Goal: Transaction & Acquisition: Purchase product/service

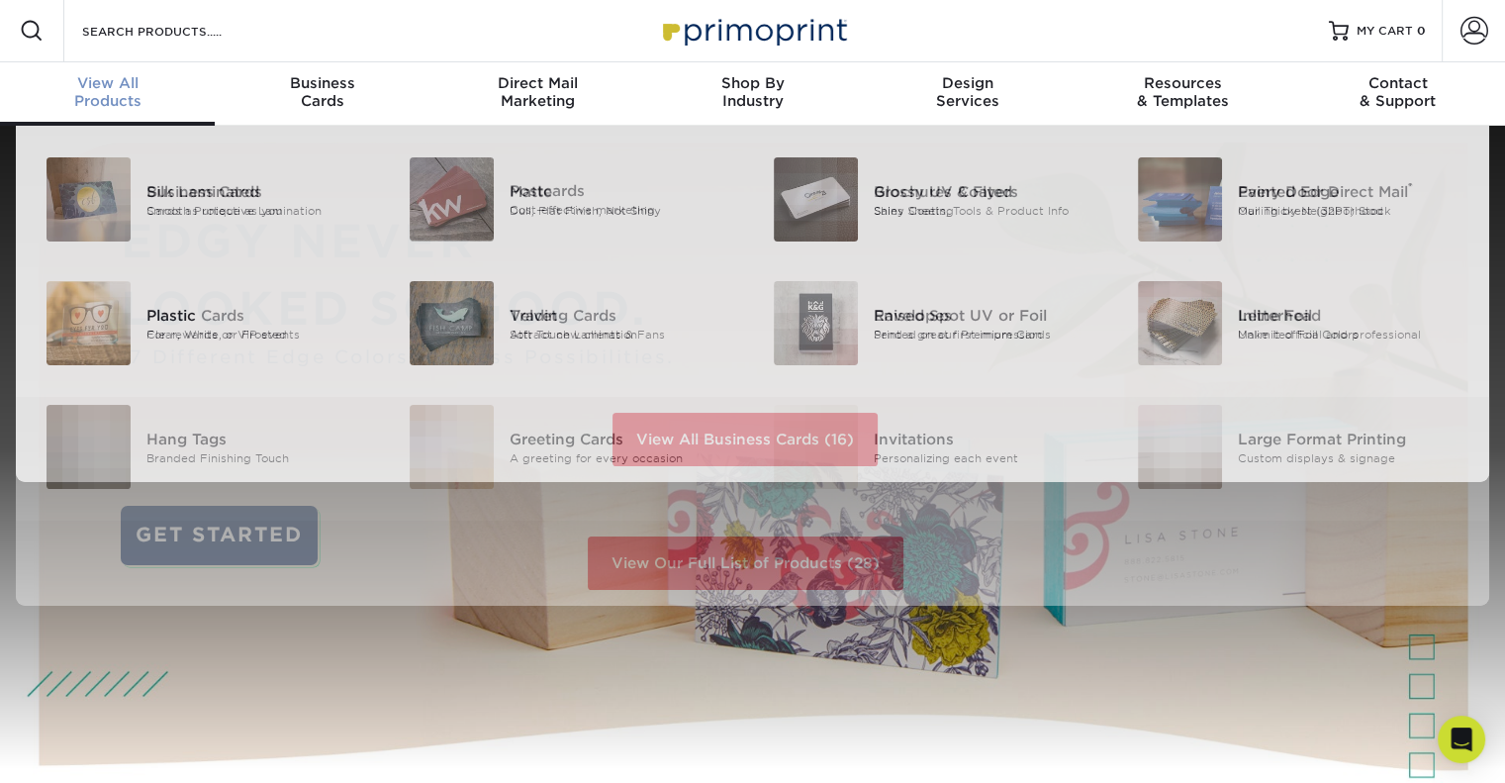
scroll to position [2, 0]
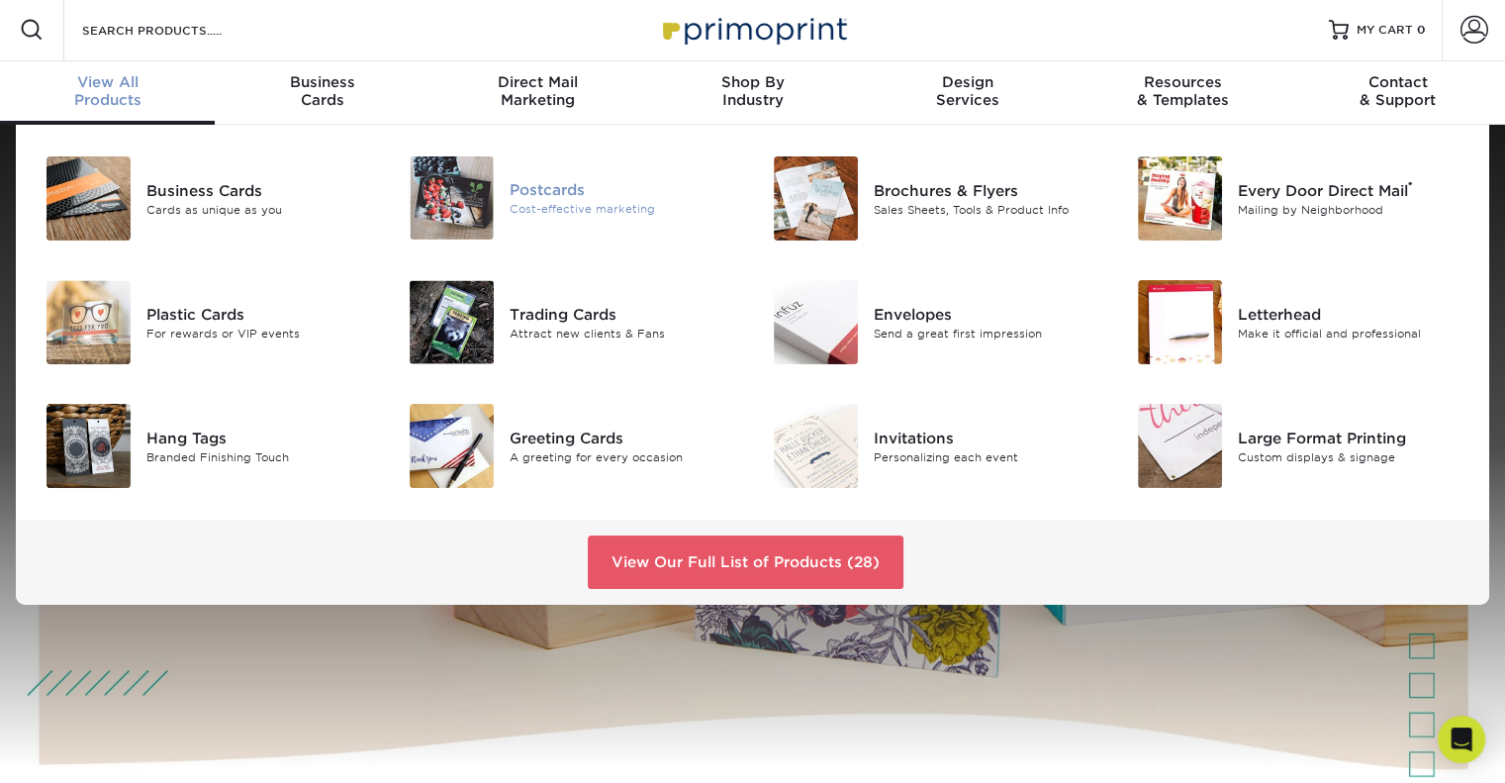
click at [533, 196] on div "Postcards" at bounding box center [624, 190] width 228 height 22
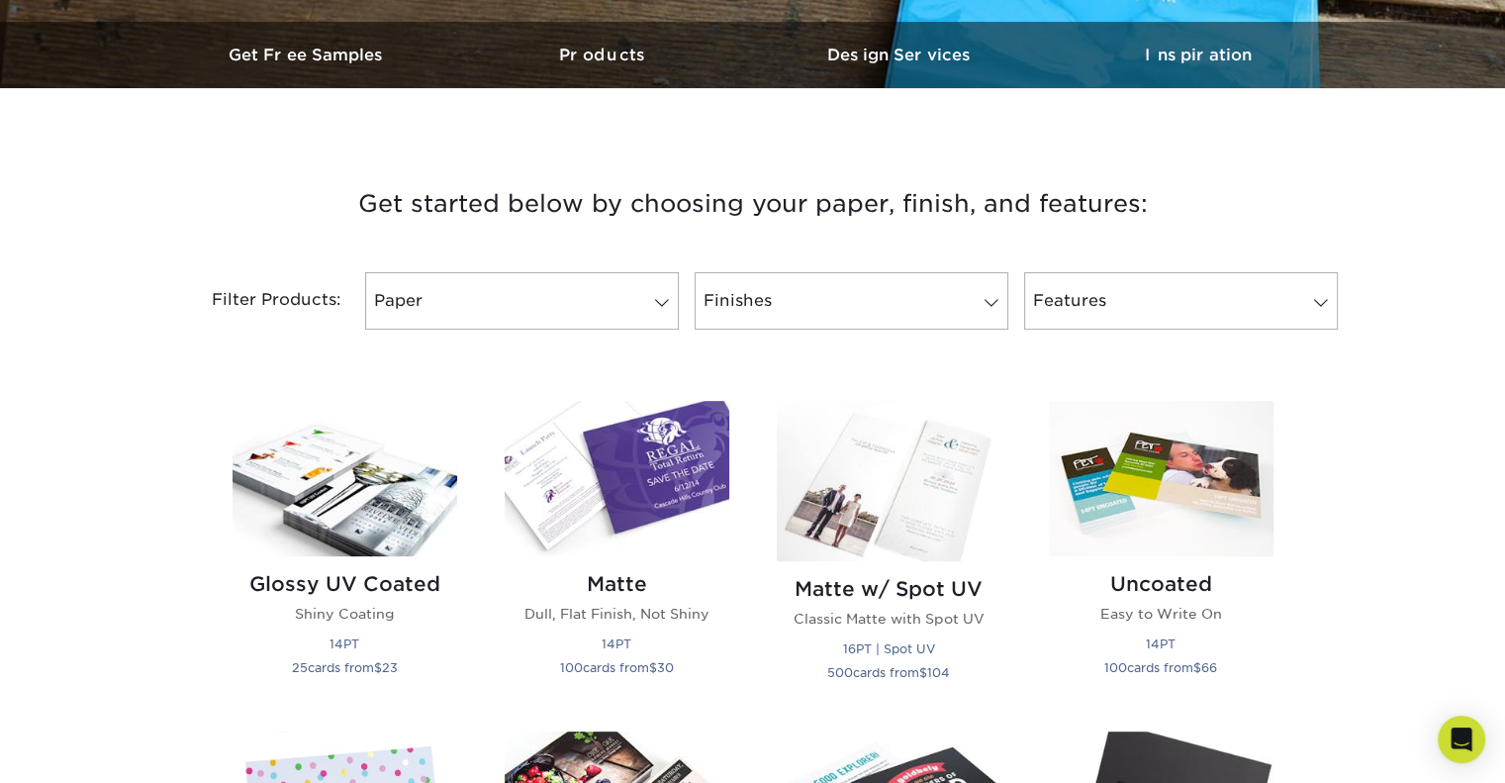
scroll to position [594, 0]
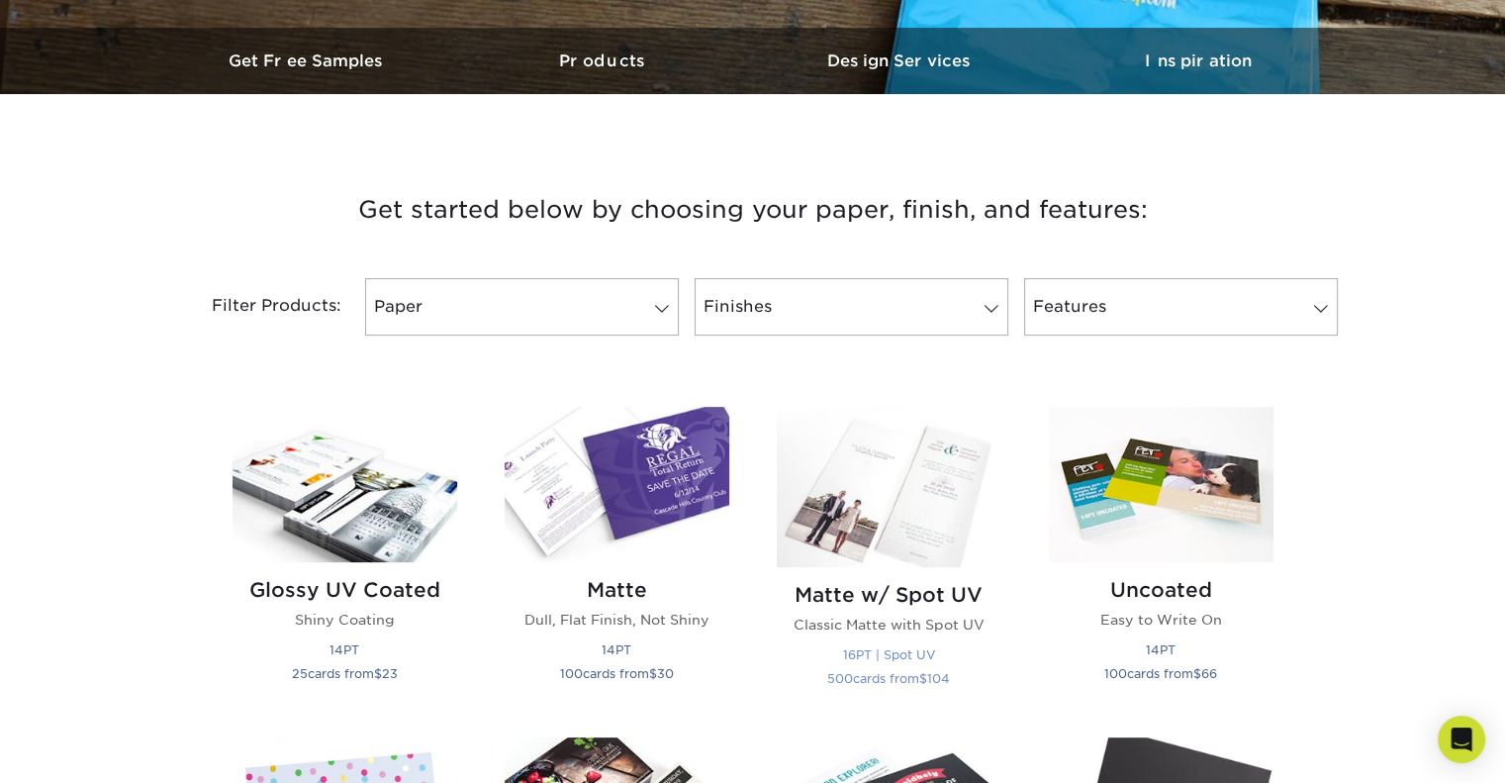
click at [910, 494] on img at bounding box center [889, 487] width 225 height 160
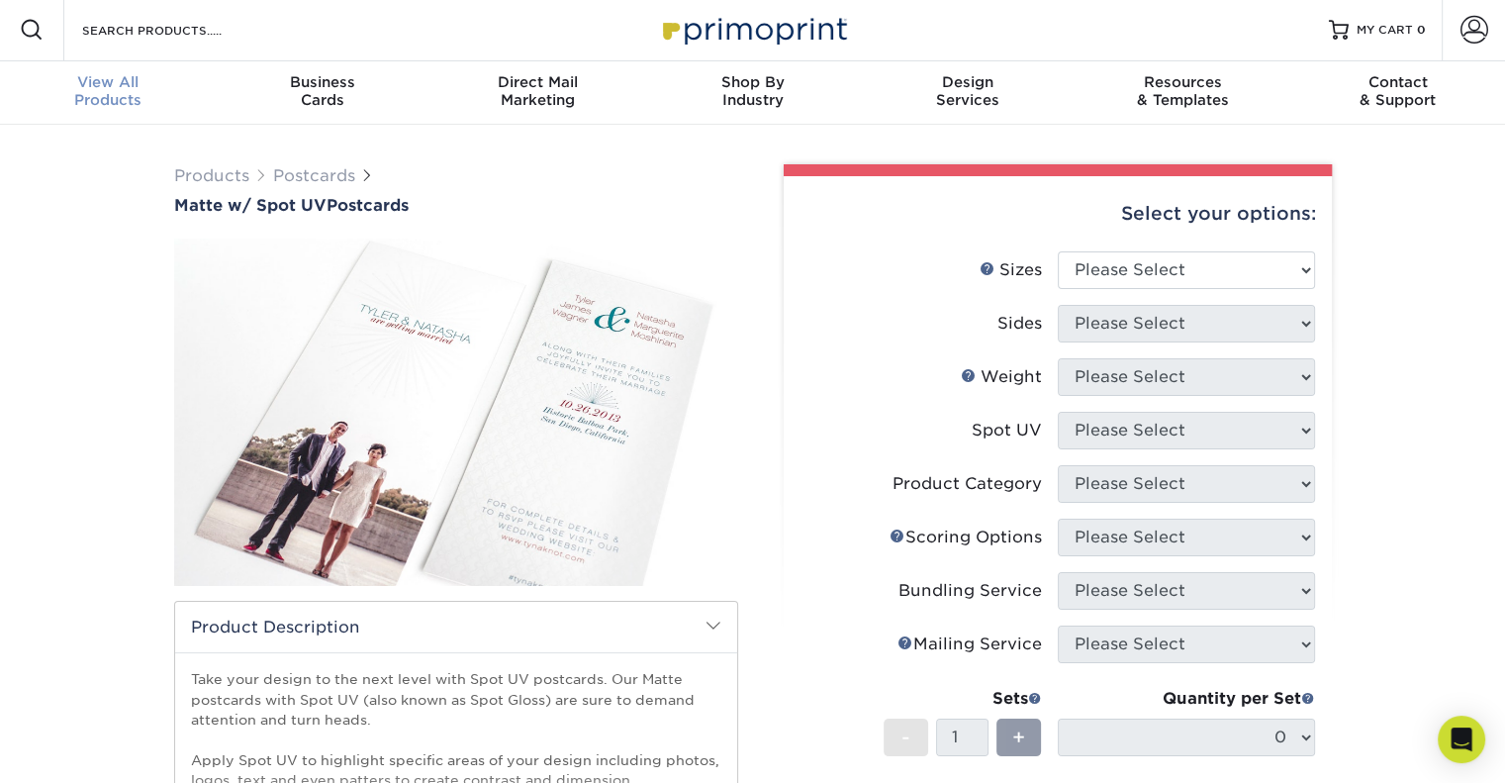
scroll to position [3, 0]
